Goal: Information Seeking & Learning: Learn about a topic

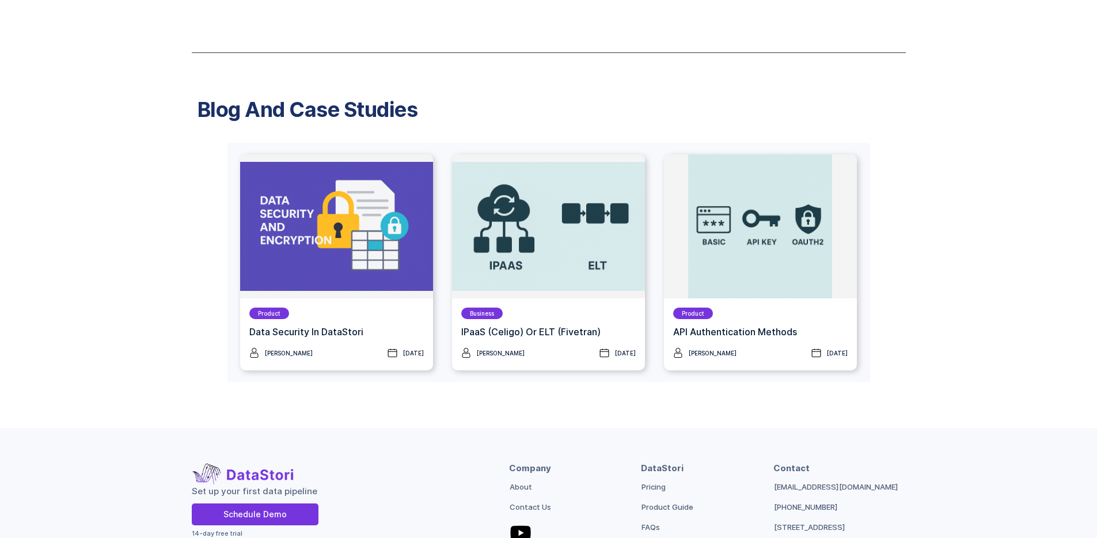
scroll to position [1624, 0]
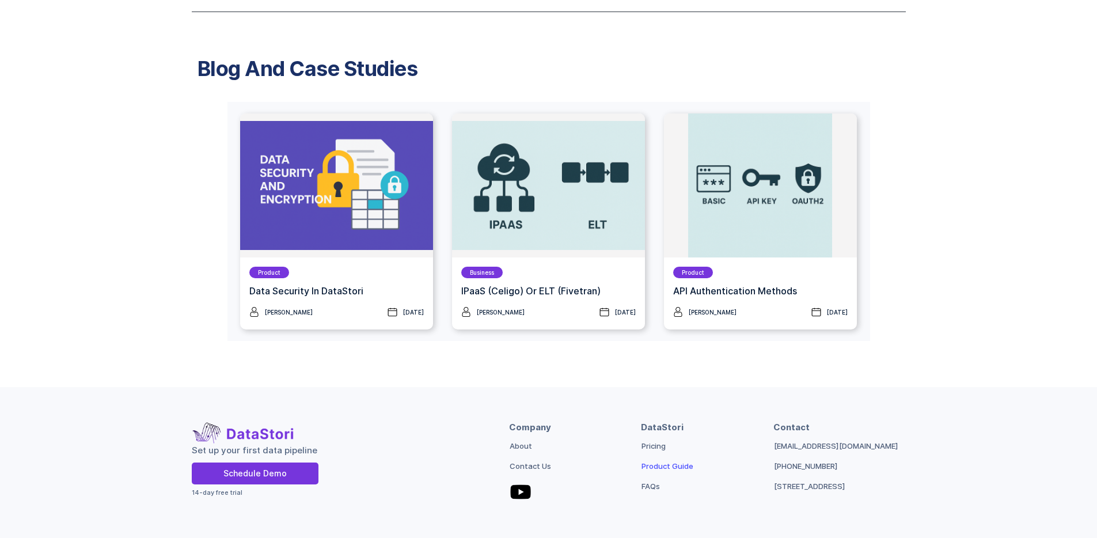
click at [681, 460] on link "Product Guide" at bounding box center [668, 466] width 52 height 12
click at [654, 440] on link "Pricing" at bounding box center [654, 446] width 24 height 12
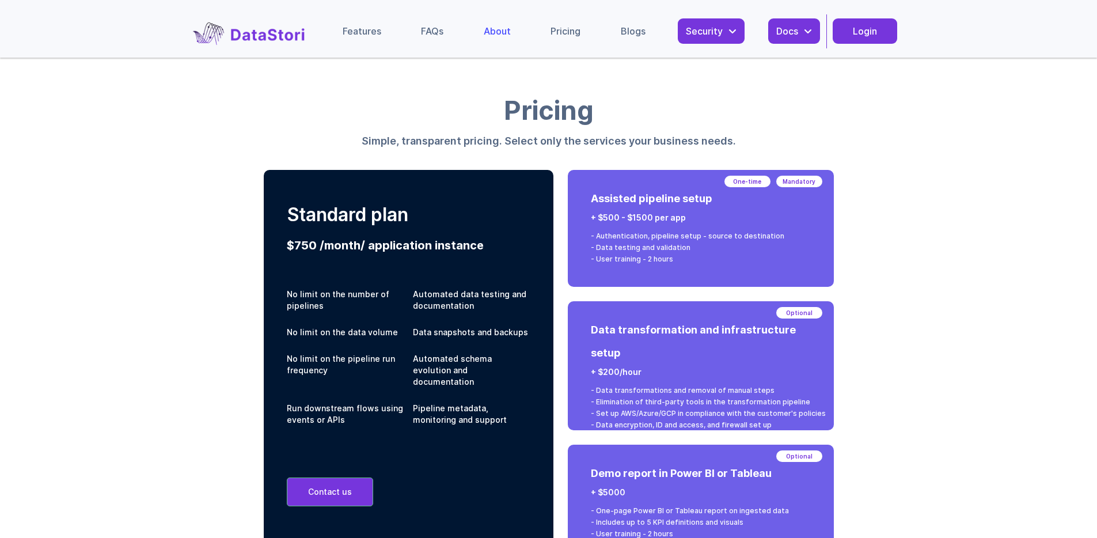
click at [507, 26] on div "About" at bounding box center [497, 31] width 27 height 12
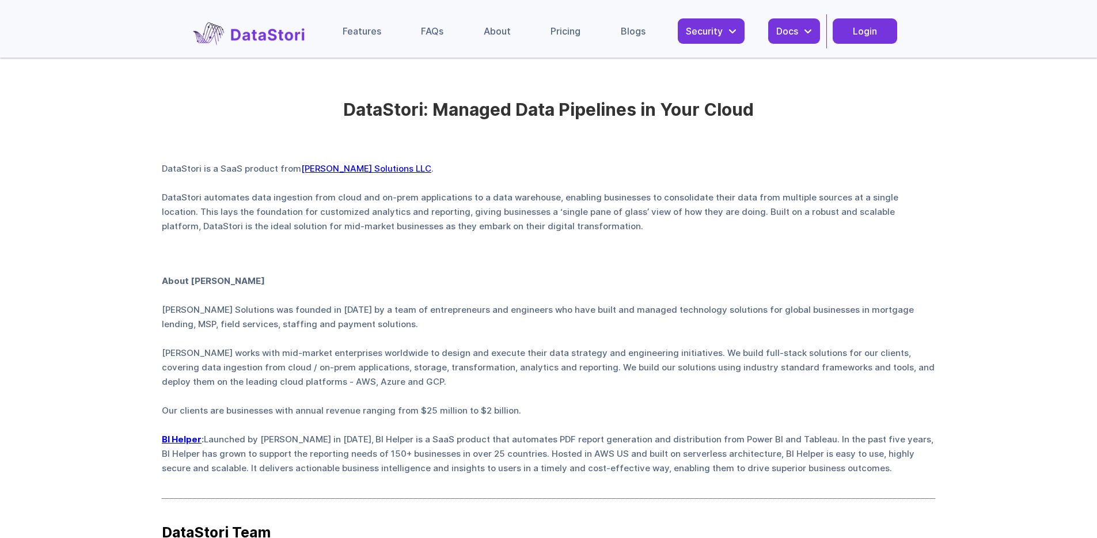
click at [339, 166] on link "[PERSON_NAME] Solutions LLC" at bounding box center [366, 168] width 130 height 11
click at [260, 31] on img at bounding box center [252, 31] width 121 height 34
